Goal: Information Seeking & Learning: Learn about a topic

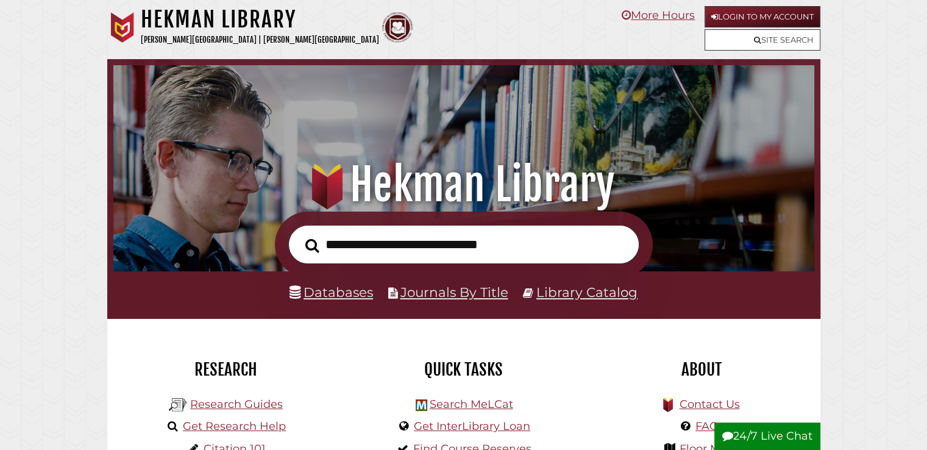
scroll to position [231, 694]
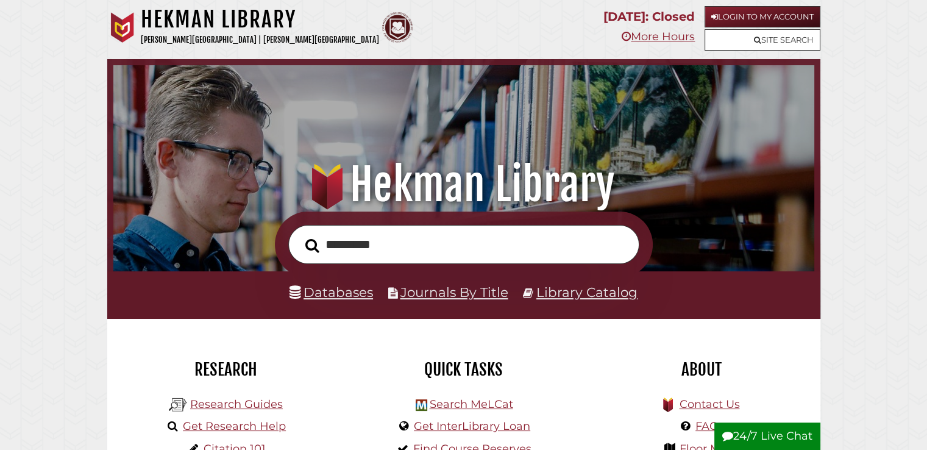
type input "*********"
click at [299, 235] on button "Search" at bounding box center [312, 245] width 26 height 21
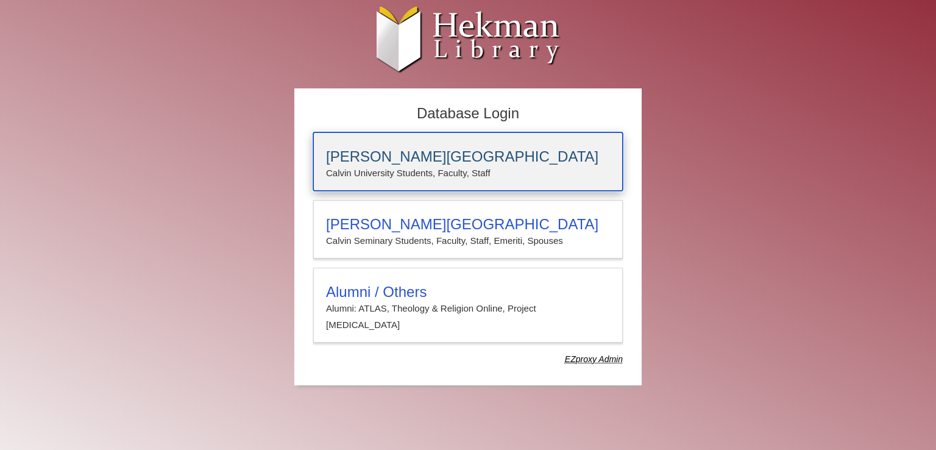
click at [411, 161] on h3 "[PERSON_NAME][GEOGRAPHIC_DATA]" at bounding box center [468, 156] width 284 height 17
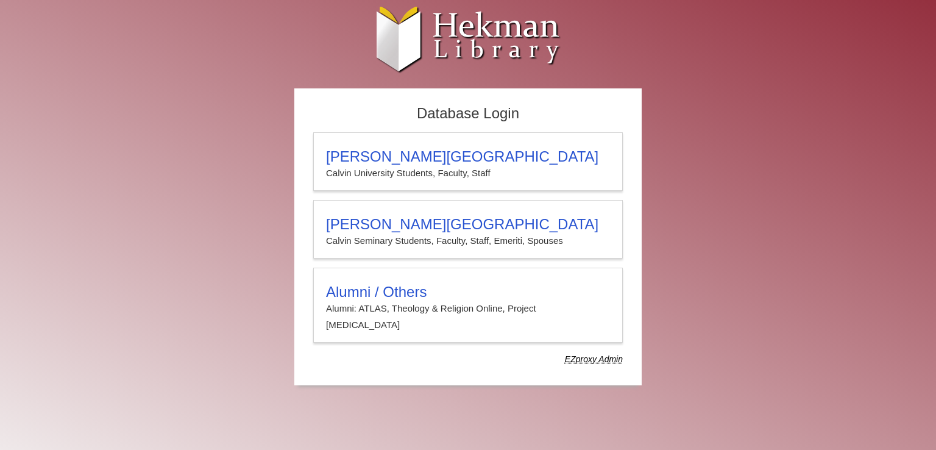
click at [414, 120] on h2 "Database Login" at bounding box center [468, 113] width 322 height 25
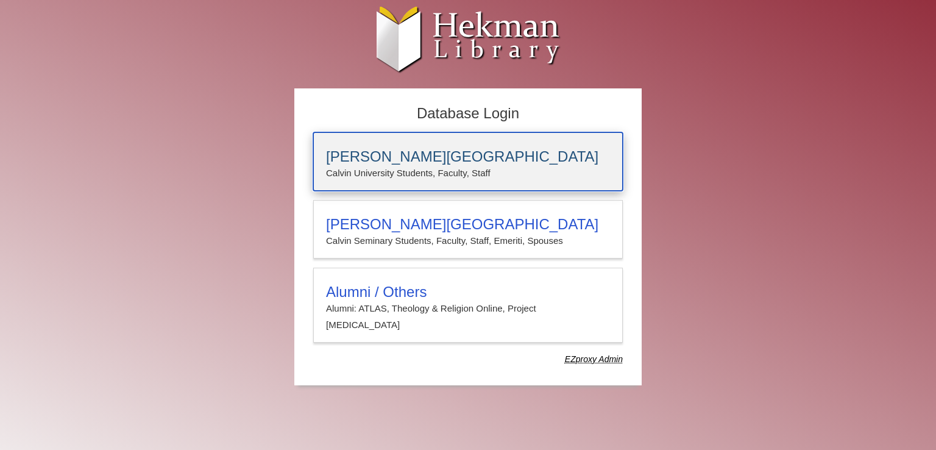
click at [412, 154] on h3 "[PERSON_NAME][GEOGRAPHIC_DATA]" at bounding box center [468, 156] width 284 height 17
